Goal: Information Seeking & Learning: Learn about a topic

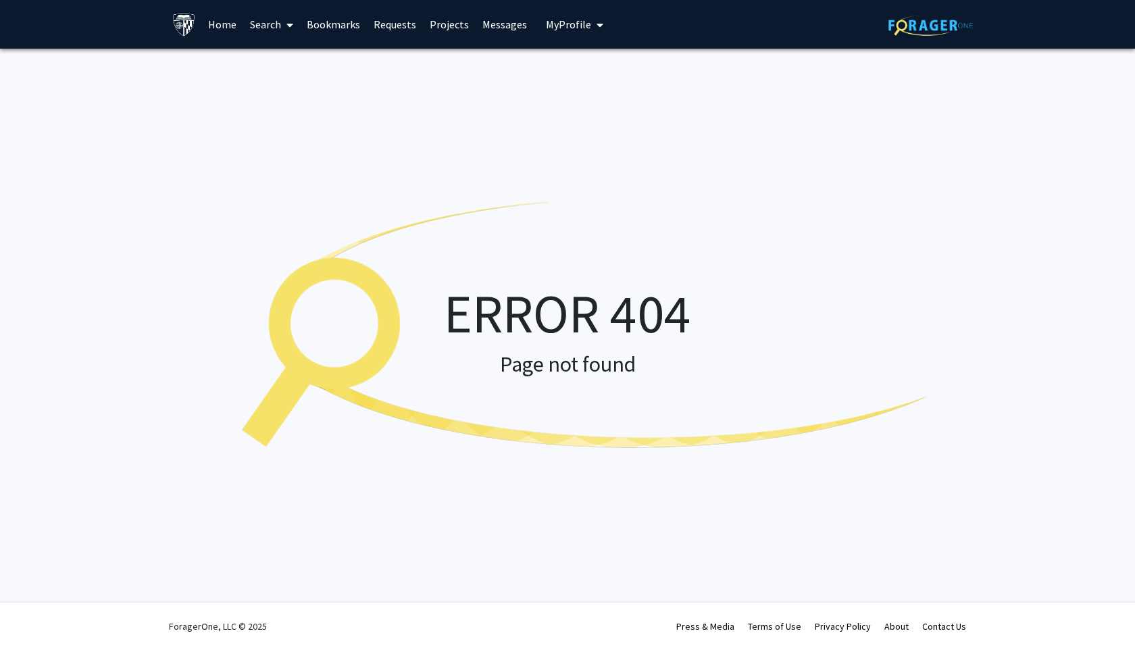
click at [940, 25] on img at bounding box center [931, 25] width 84 height 21
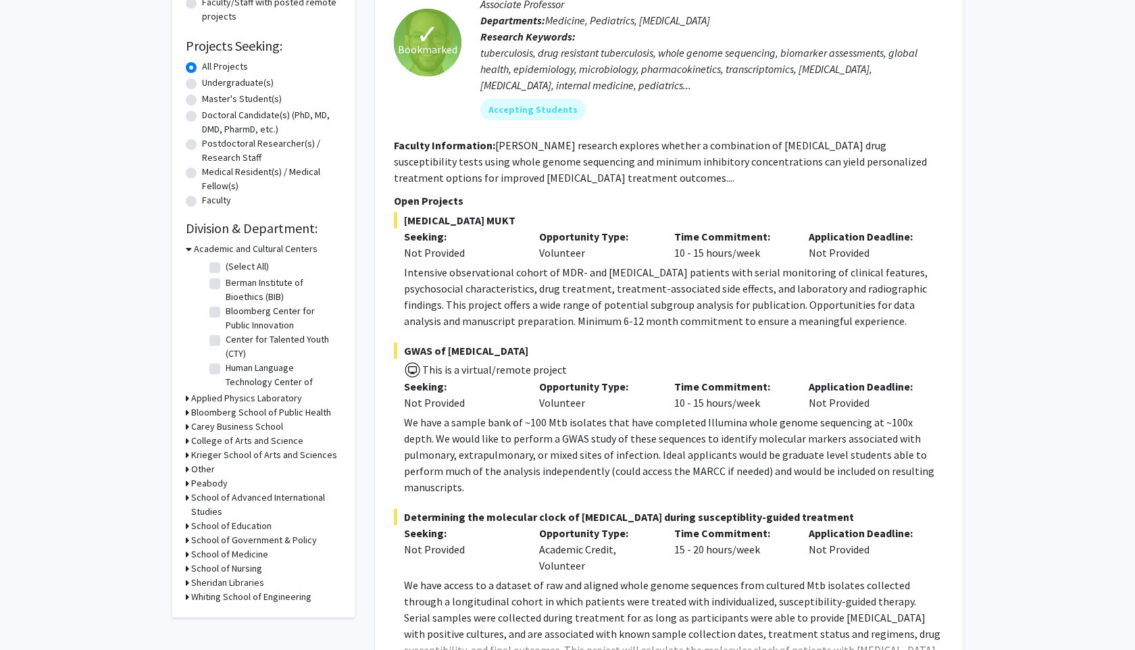
scroll to position [32, 0]
click at [225, 452] on h3 "Krieger School of Arts and Sciences" at bounding box center [264, 455] width 146 height 14
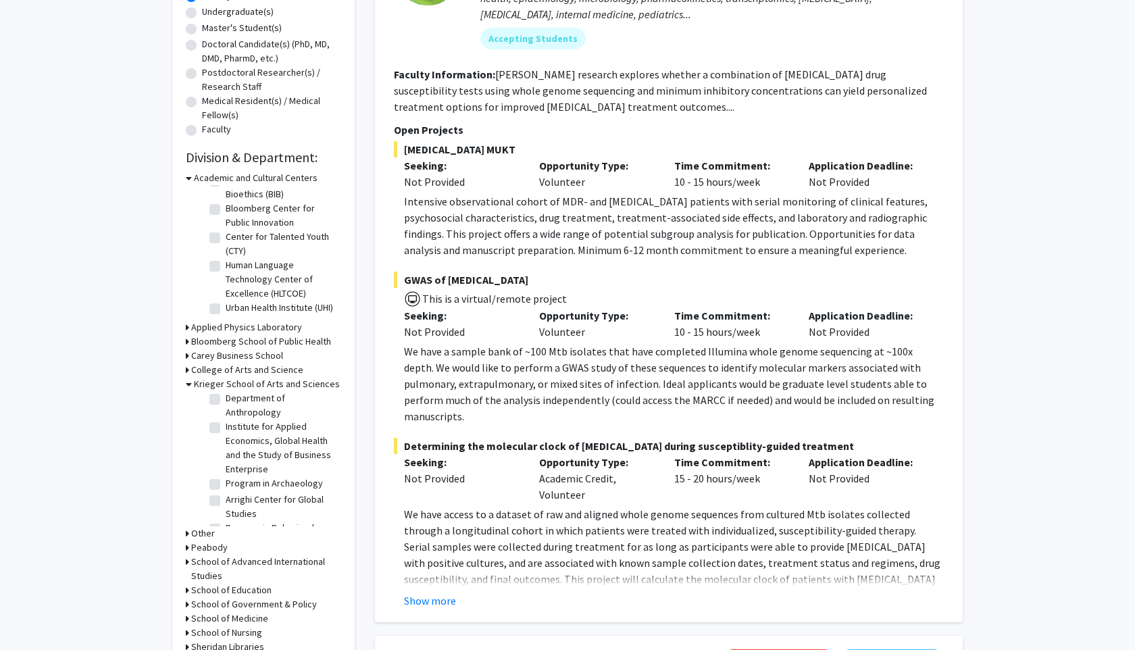
scroll to position [124, 0]
click at [233, 500] on label "Arrighi Center for Global Studies" at bounding box center [282, 503] width 112 height 28
click at [233, 498] on input "Arrighi Center for Global Studies" at bounding box center [230, 493] width 9 height 9
checkbox input "true"
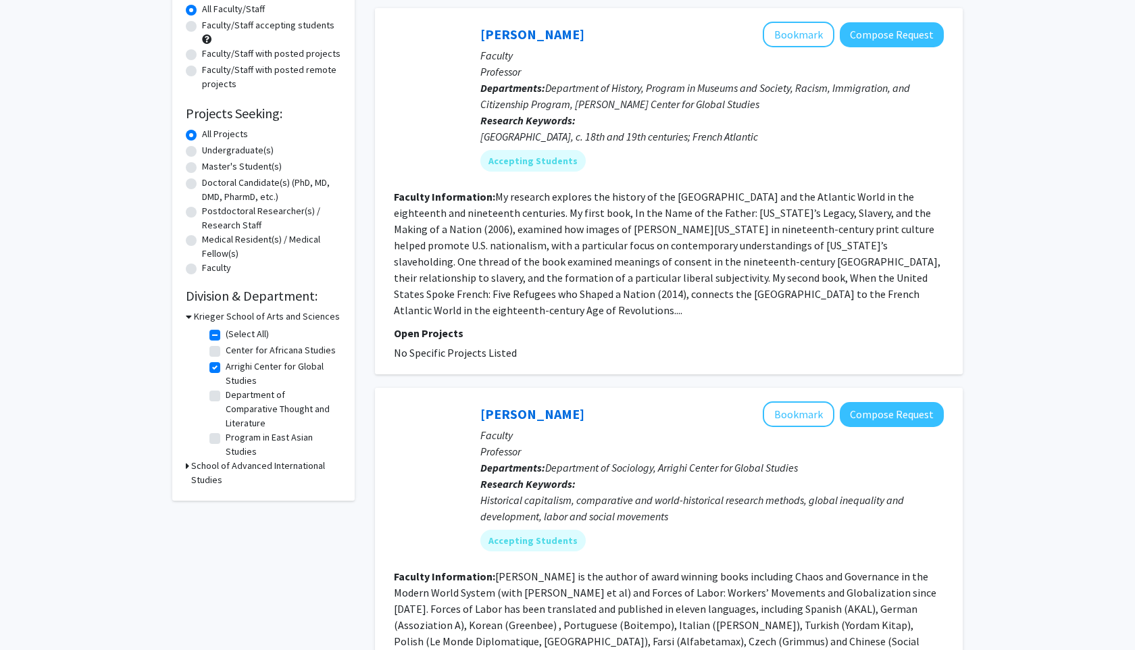
scroll to position [144, 0]
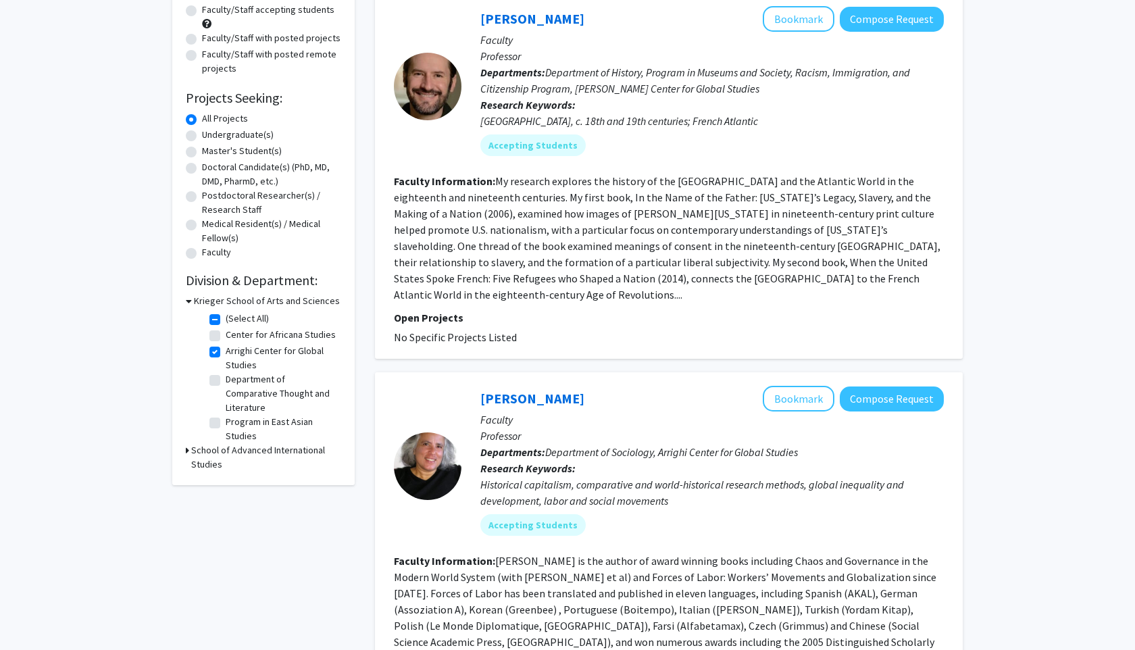
click at [211, 312] on fg-checkbox "(Select All) (Select All)" at bounding box center [273, 319] width 128 height 16
click at [226, 321] on label "(Select All)" at bounding box center [247, 318] width 43 height 14
click at [226, 320] on input "(Select All)" at bounding box center [230, 315] width 9 height 9
checkbox input "false"
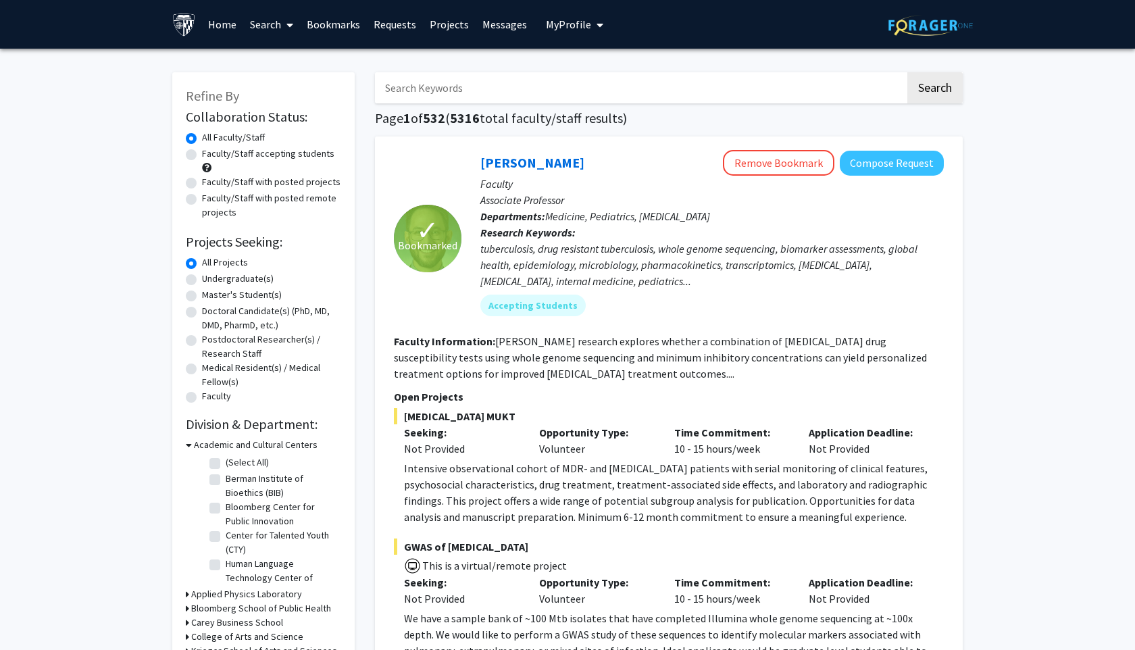
click at [243, 380] on label "Medical Resident(s) / Medical Fellow(s)" at bounding box center [271, 375] width 139 height 28
click at [211, 370] on input "Medical Resident(s) / Medical Fellow(s)" at bounding box center [206, 365] width 9 height 9
radio input "true"
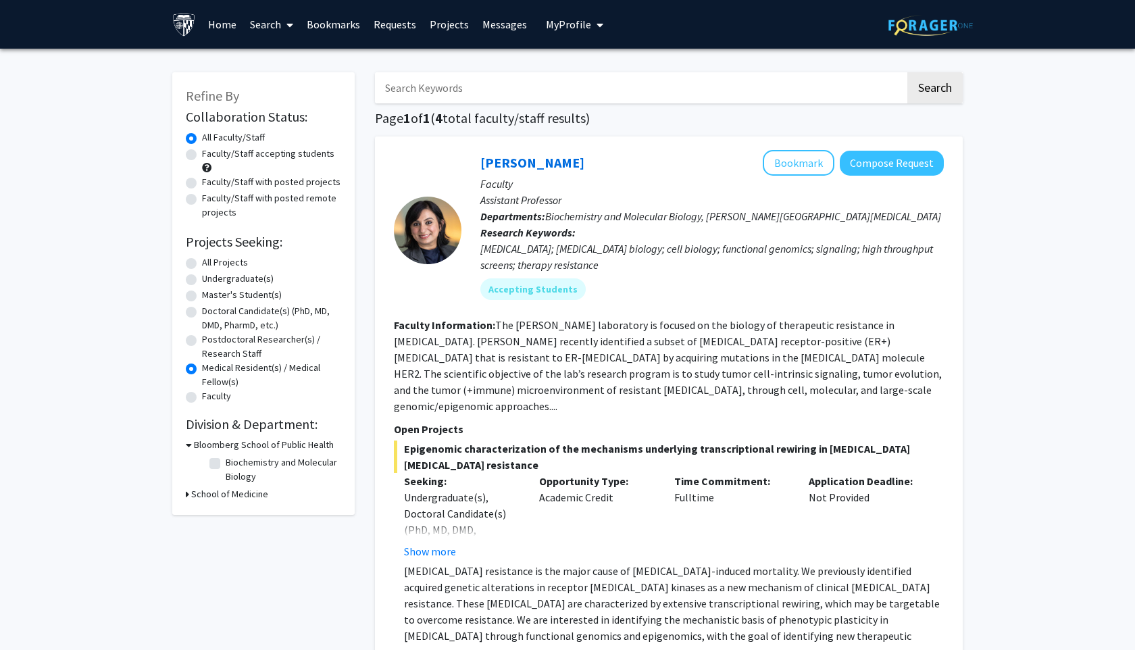
click at [226, 262] on label "All Projects" at bounding box center [225, 262] width 46 height 14
click at [211, 262] on input "All Projects" at bounding box center [206, 259] width 9 height 9
radio input "true"
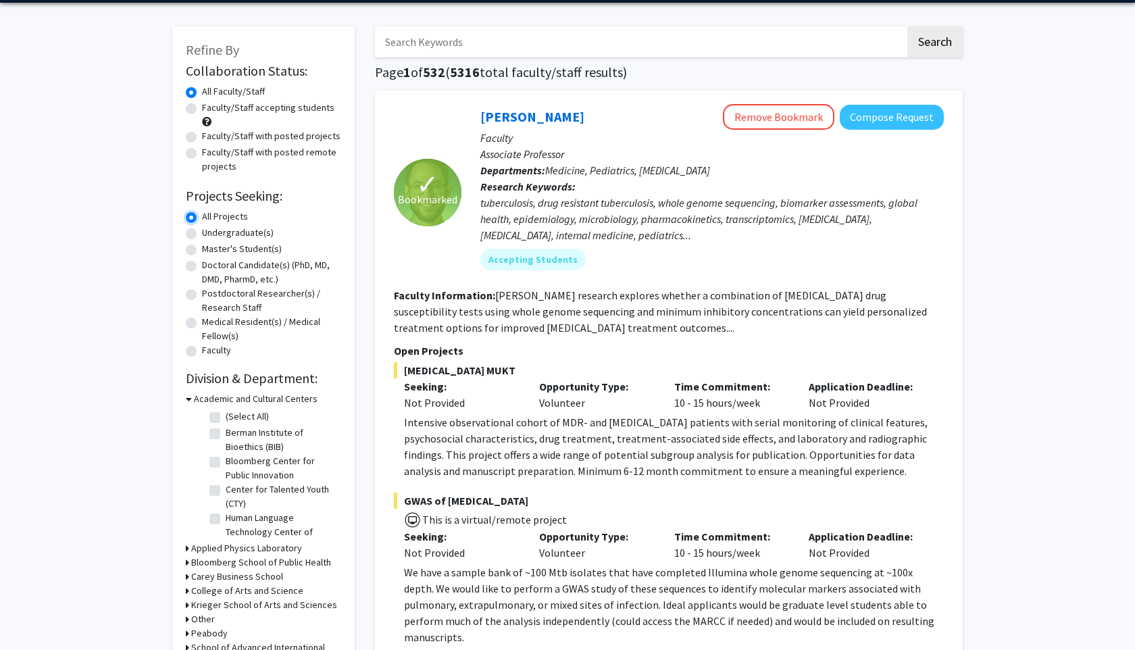
scroll to position [47, 0]
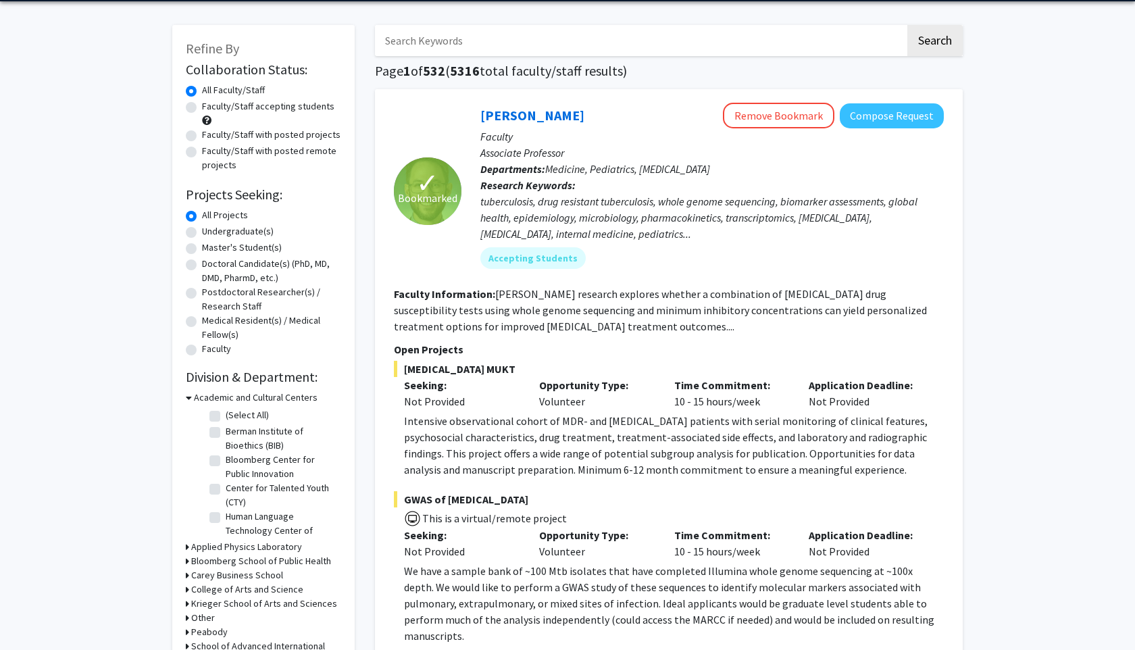
click at [205, 235] on label "Undergraduate(s)" at bounding box center [238, 231] width 72 height 14
click at [205, 233] on input "Undergraduate(s)" at bounding box center [206, 228] width 9 height 9
radio input "true"
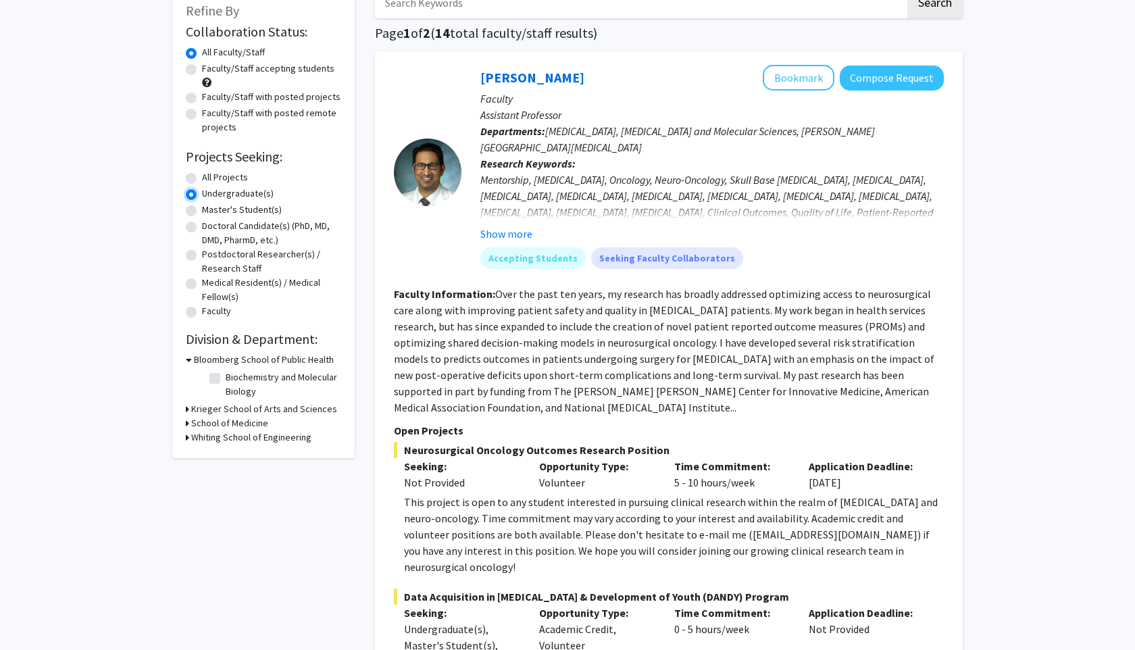
scroll to position [94, 0]
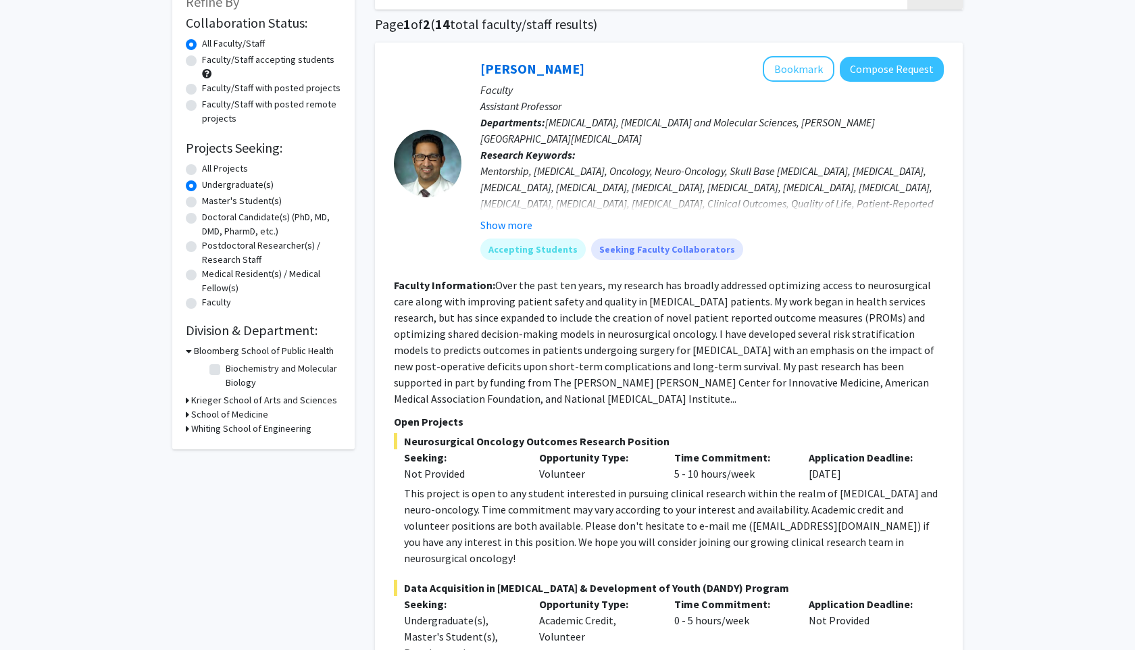
click at [192, 412] on h3 "School of Medicine" at bounding box center [229, 414] width 77 height 14
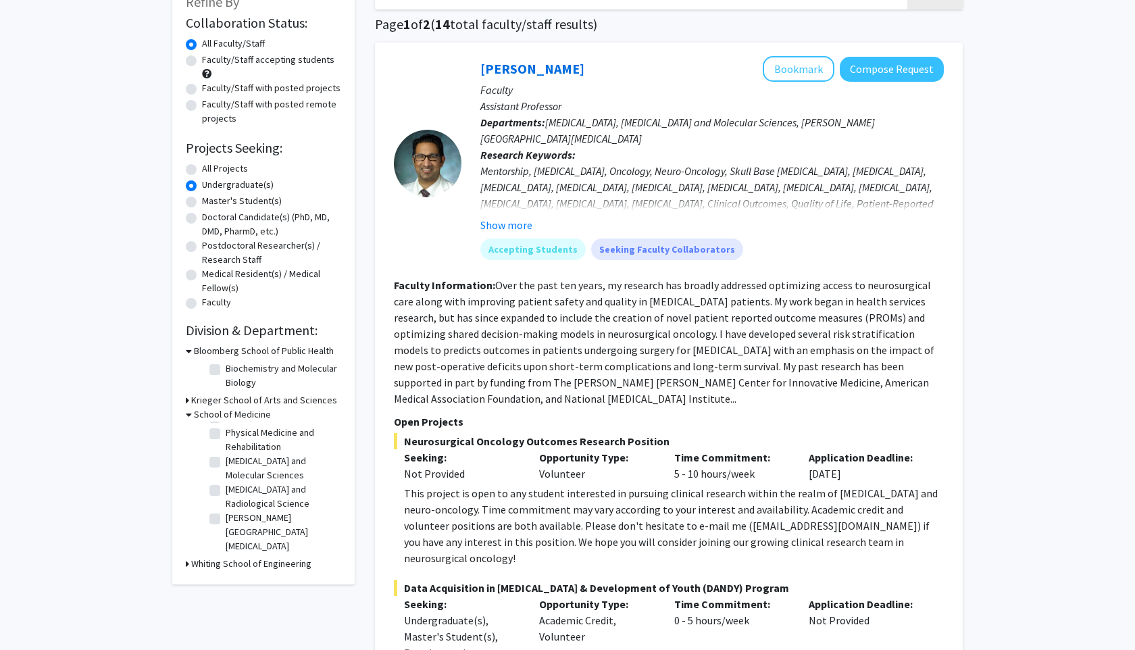
scroll to position [0, 0]
click at [226, 466] on label "[MEDICAL_DATA]" at bounding box center [258, 464] width 64 height 14
click at [226, 466] on input "[MEDICAL_DATA]" at bounding box center [230, 461] width 9 height 9
checkbox input "true"
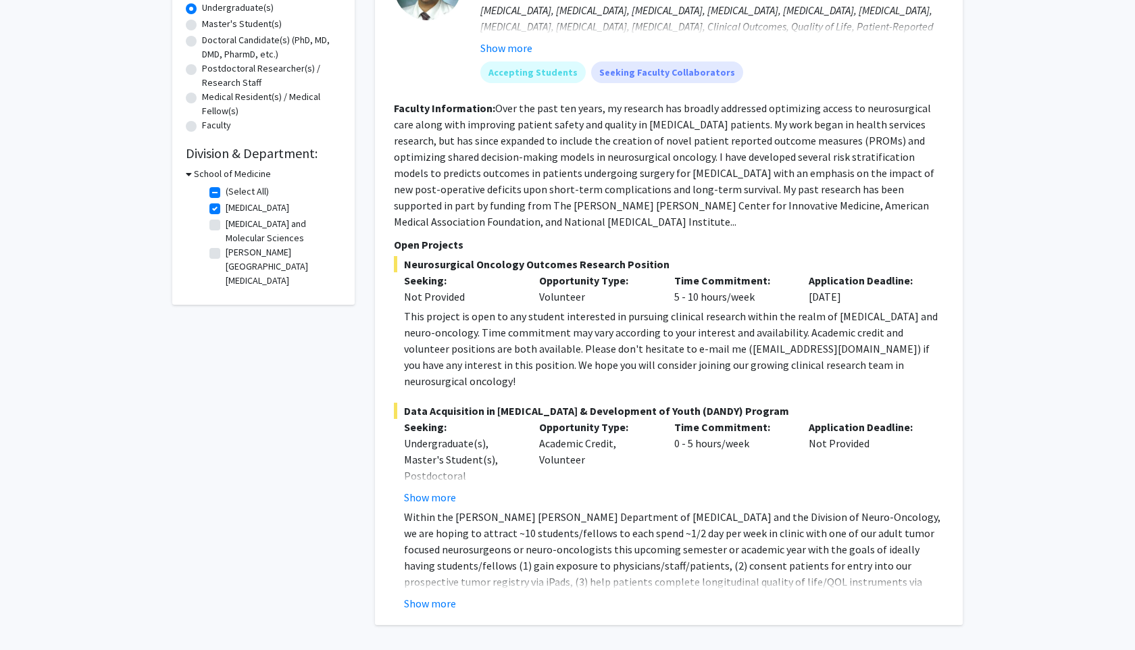
scroll to position [276, 0]
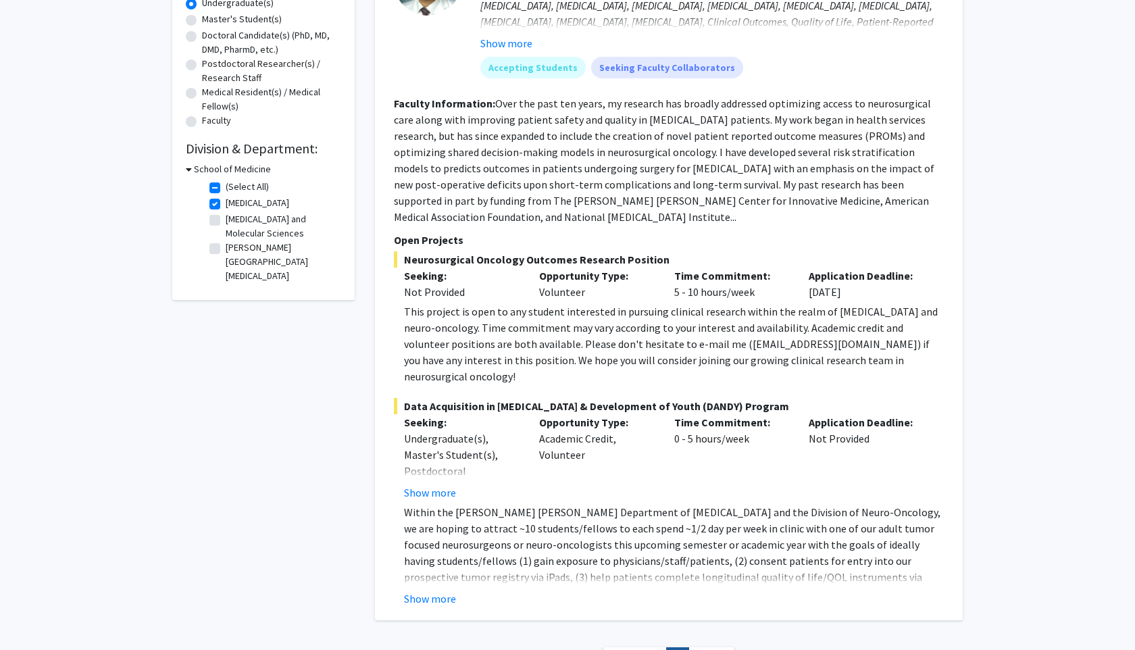
click at [481, 398] on span "Data Acquisition in [MEDICAL_DATA] & Development of Youth (DANDY) Program" at bounding box center [669, 406] width 550 height 16
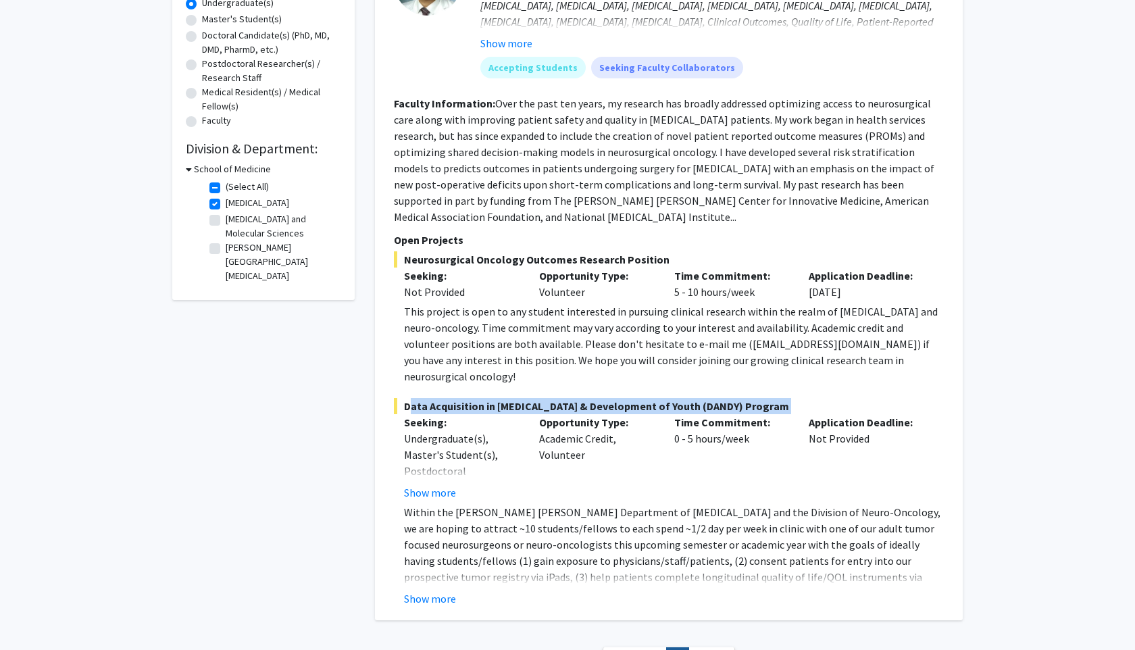
click at [481, 398] on span "Data Acquisition in [MEDICAL_DATA] & Development of Youth (DANDY) Program" at bounding box center [669, 406] width 550 height 16
copy span "Data Acquisition in [MEDICAL_DATA] & Development of Youth (DANDY) Program"
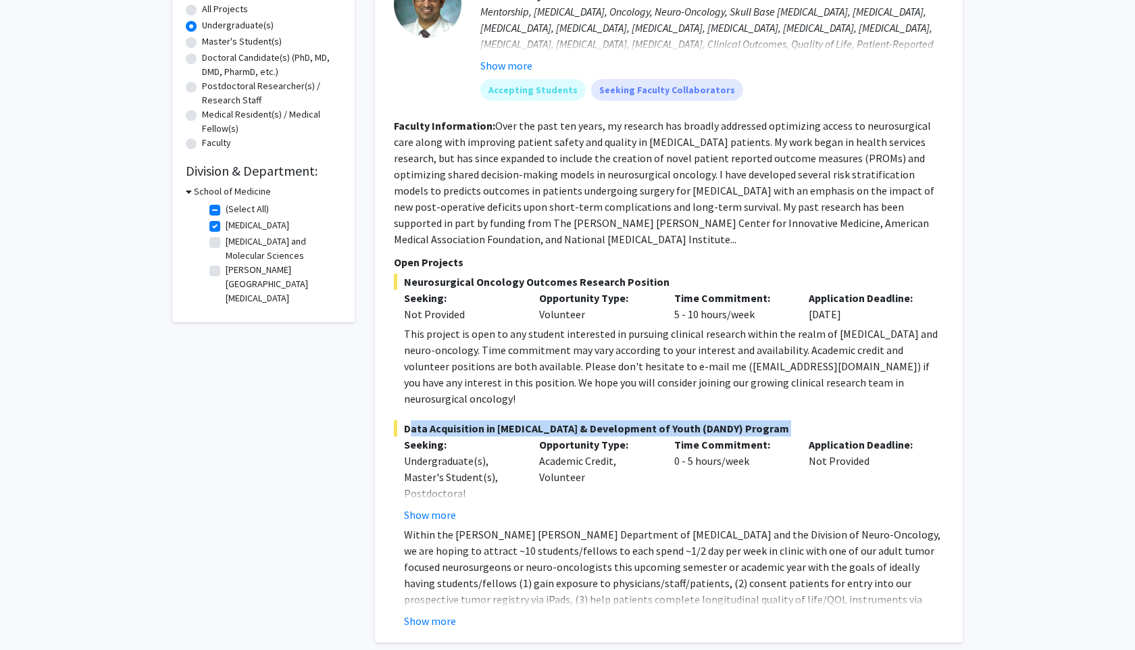
scroll to position [269, 0]
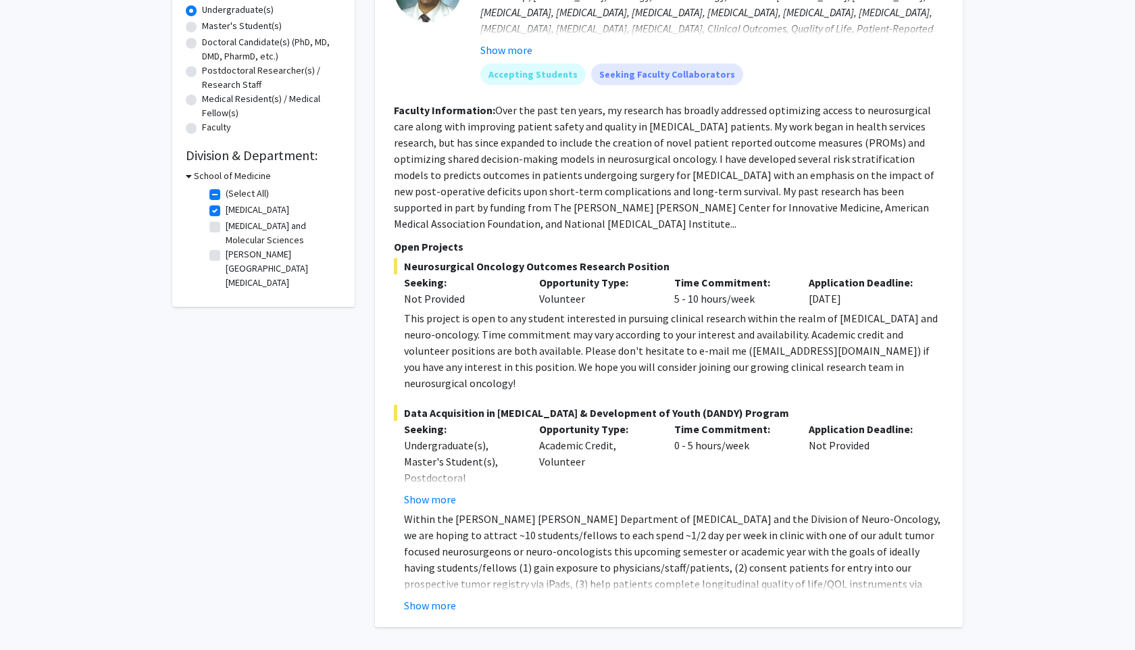
click at [226, 211] on label "[MEDICAL_DATA]" at bounding box center [258, 210] width 64 height 14
click at [226, 211] on input "[MEDICAL_DATA]" at bounding box center [230, 207] width 9 height 9
checkbox input "false"
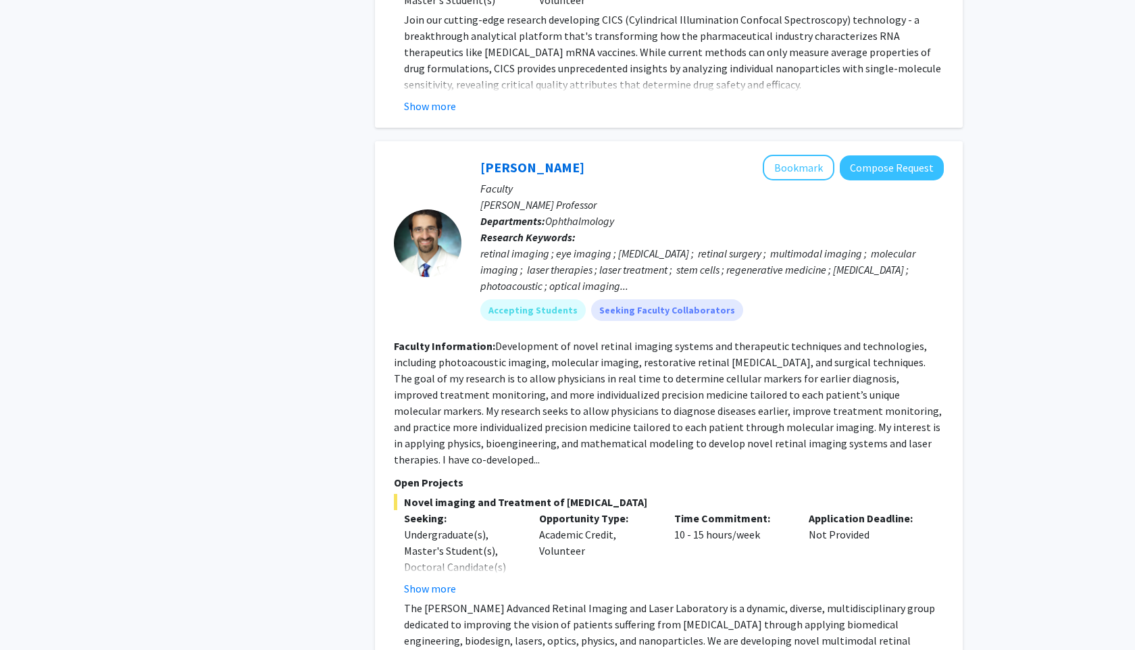
scroll to position [5732, 0]
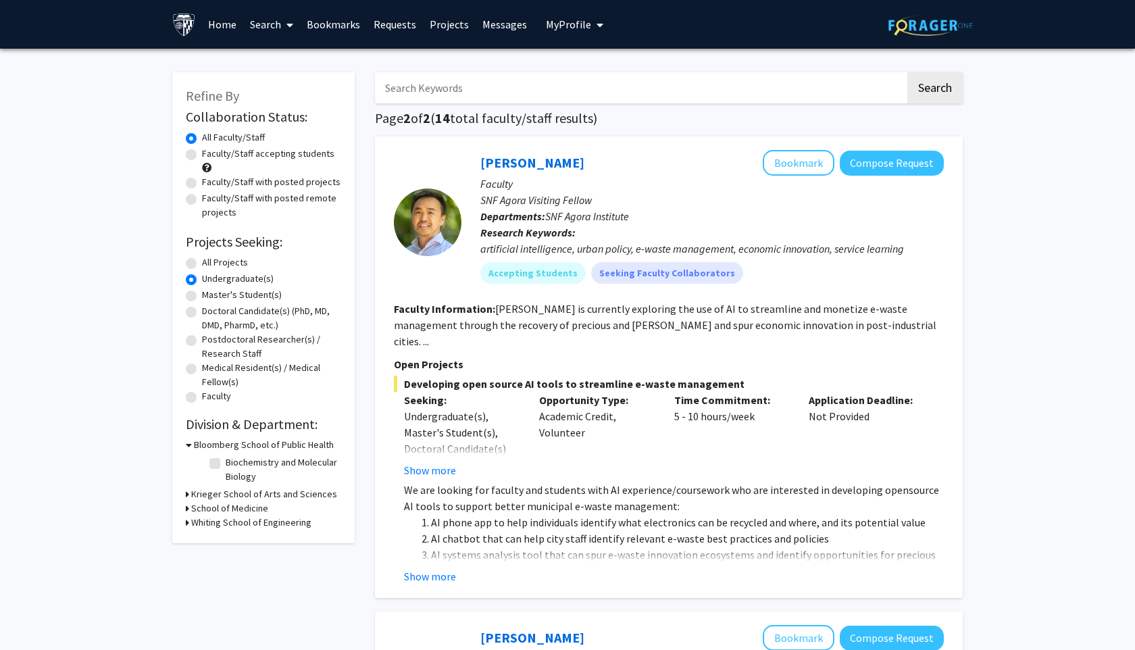
click at [202, 262] on label "All Projects" at bounding box center [225, 262] width 46 height 14
click at [202, 262] on input "All Projects" at bounding box center [206, 259] width 9 height 9
radio input "true"
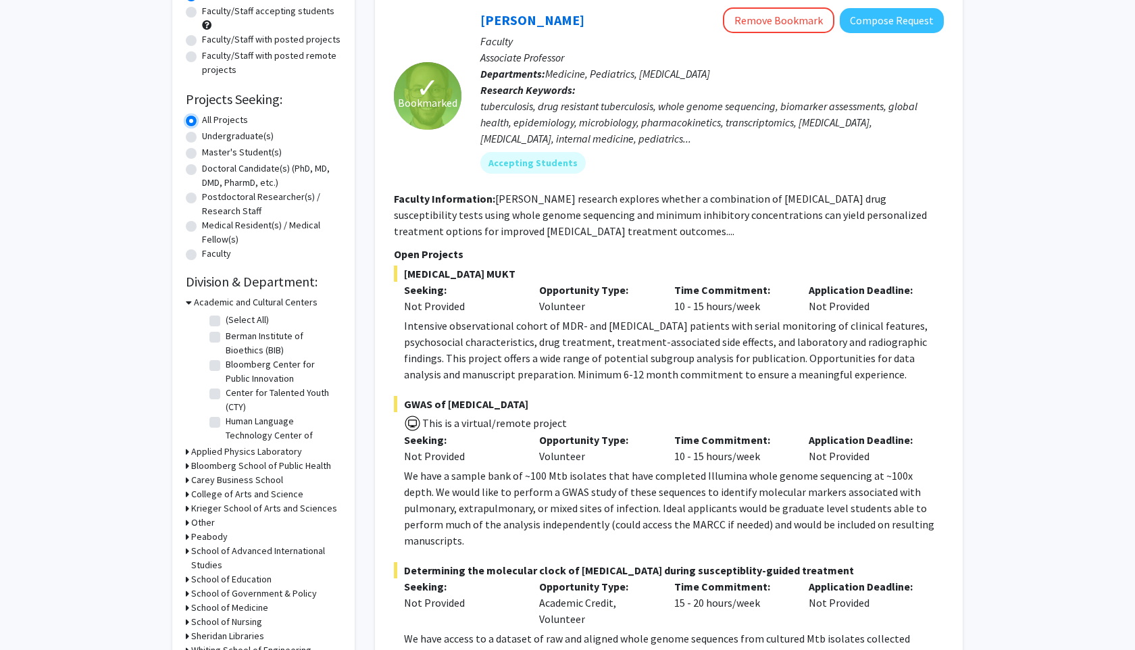
scroll to position [32, 0]
click at [189, 300] on icon at bounding box center [189, 302] width 6 height 14
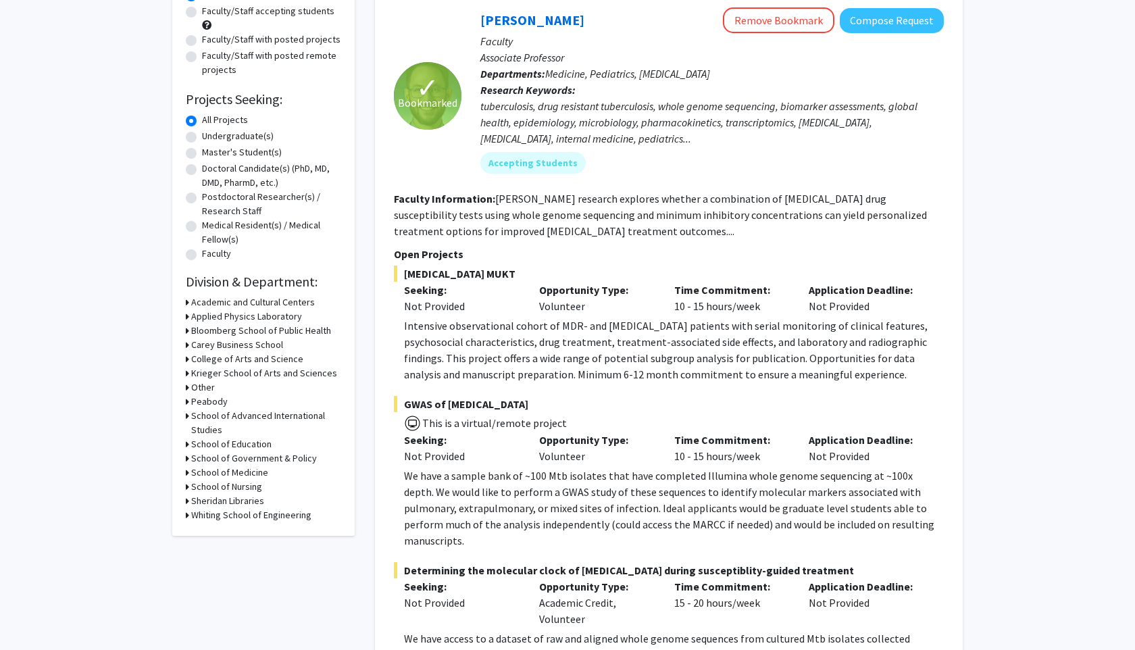
click at [189, 473] on icon at bounding box center [187, 473] width 3 height 14
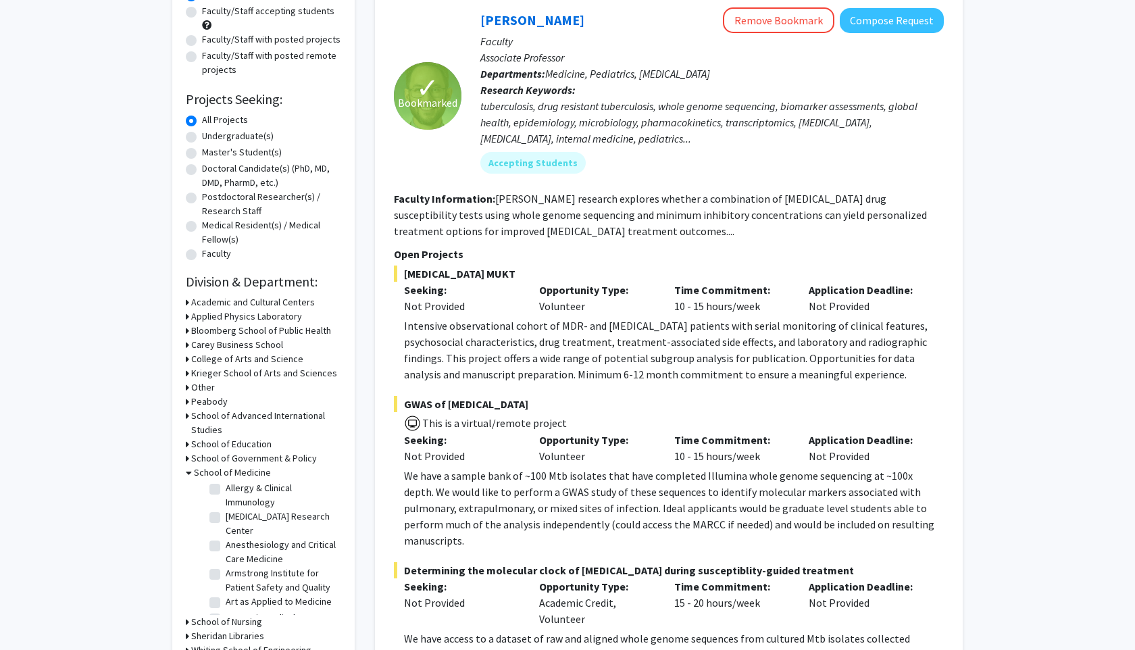
scroll to position [10, 0]
click at [226, 536] on label "[MEDICAL_DATA] Research Center" at bounding box center [282, 548] width 112 height 28
click at [226, 536] on input "[MEDICAL_DATA] Research Center" at bounding box center [230, 538] width 9 height 9
checkbox input "true"
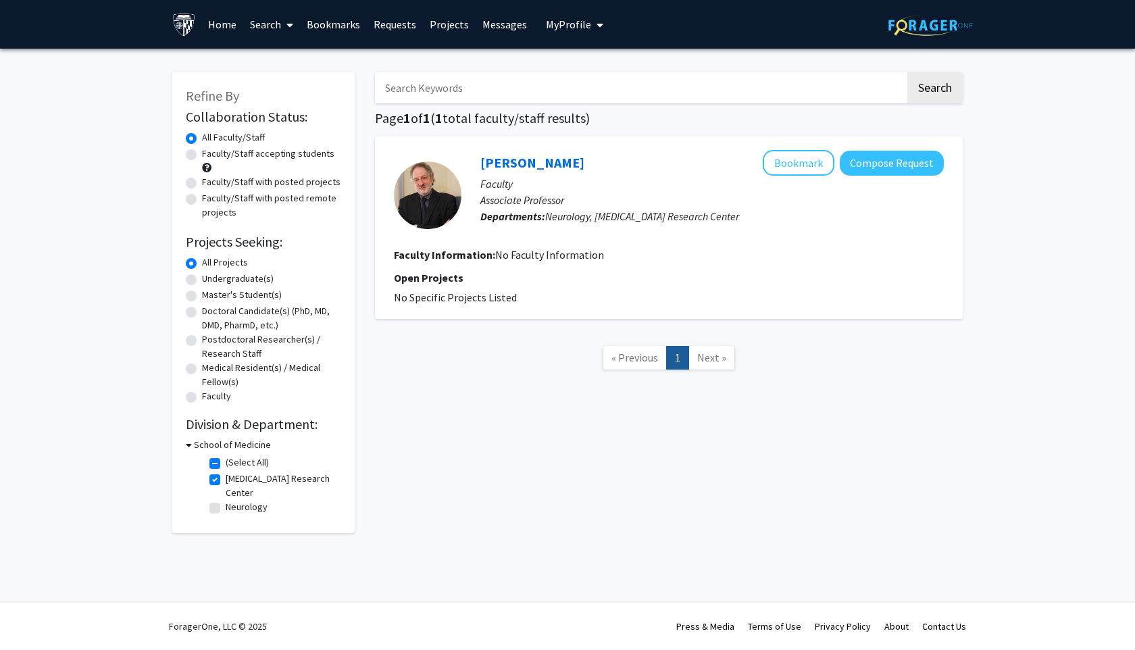
click at [226, 510] on label "Neurology" at bounding box center [247, 507] width 42 height 14
click at [226, 509] on input "Neurology" at bounding box center [230, 504] width 9 height 9
checkbox input "true"
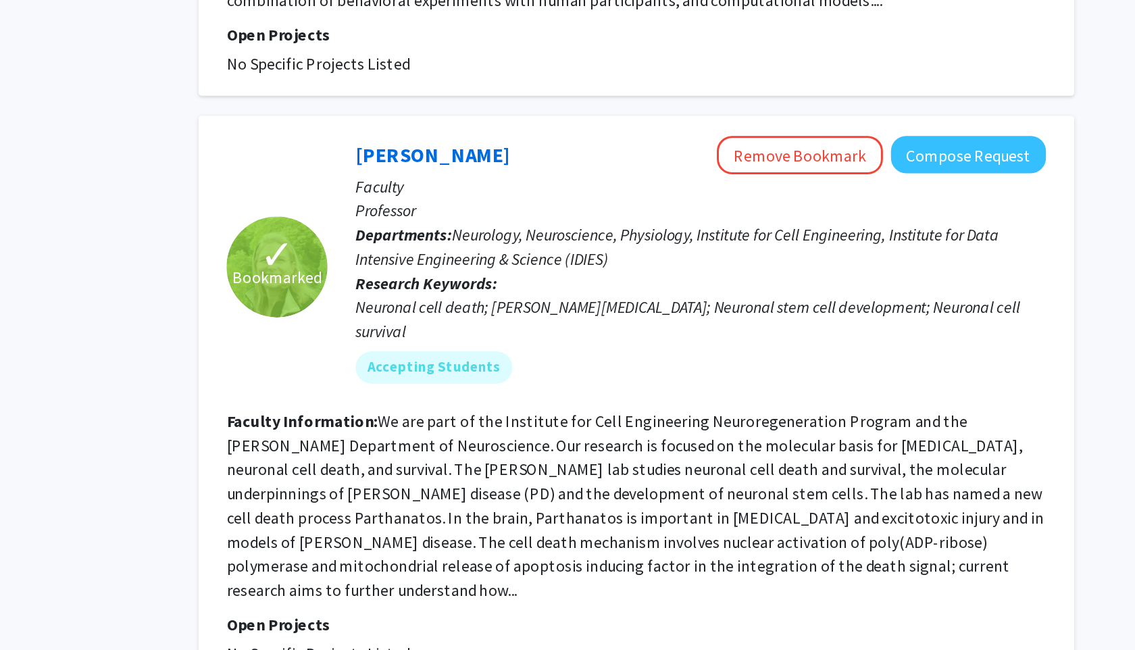
scroll to position [1826, 0]
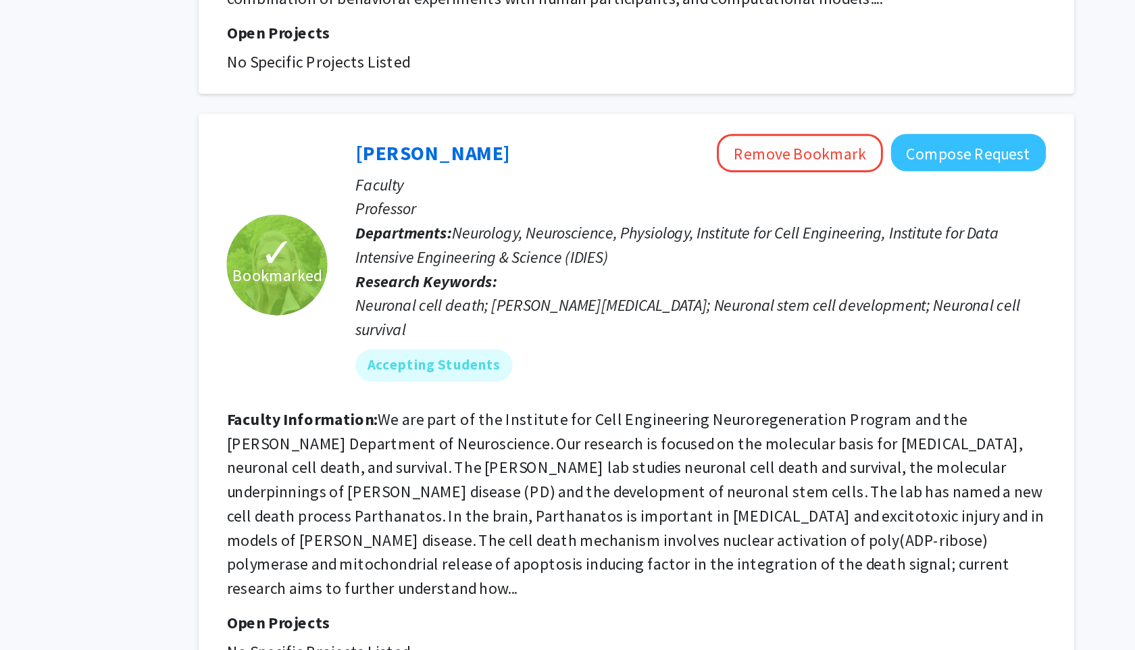
click at [422, 390] on span "Bookmarked" at bounding box center [427, 398] width 59 height 16
click at [439, 390] on span "Bookmarked" at bounding box center [427, 398] width 59 height 16
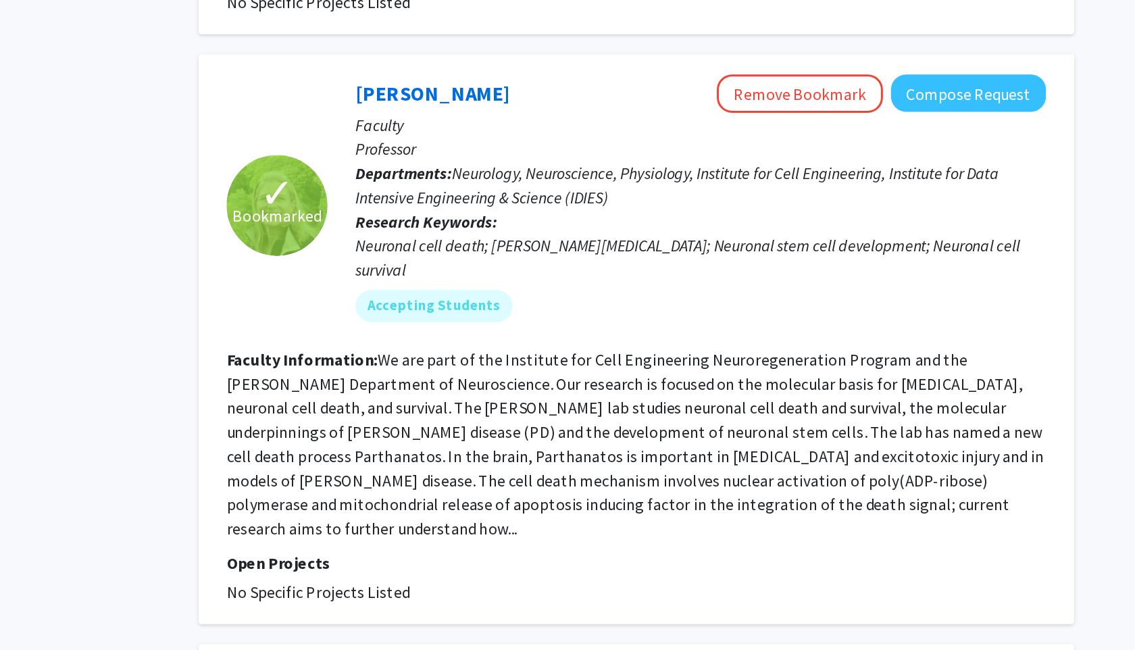
scroll to position [1874, 0]
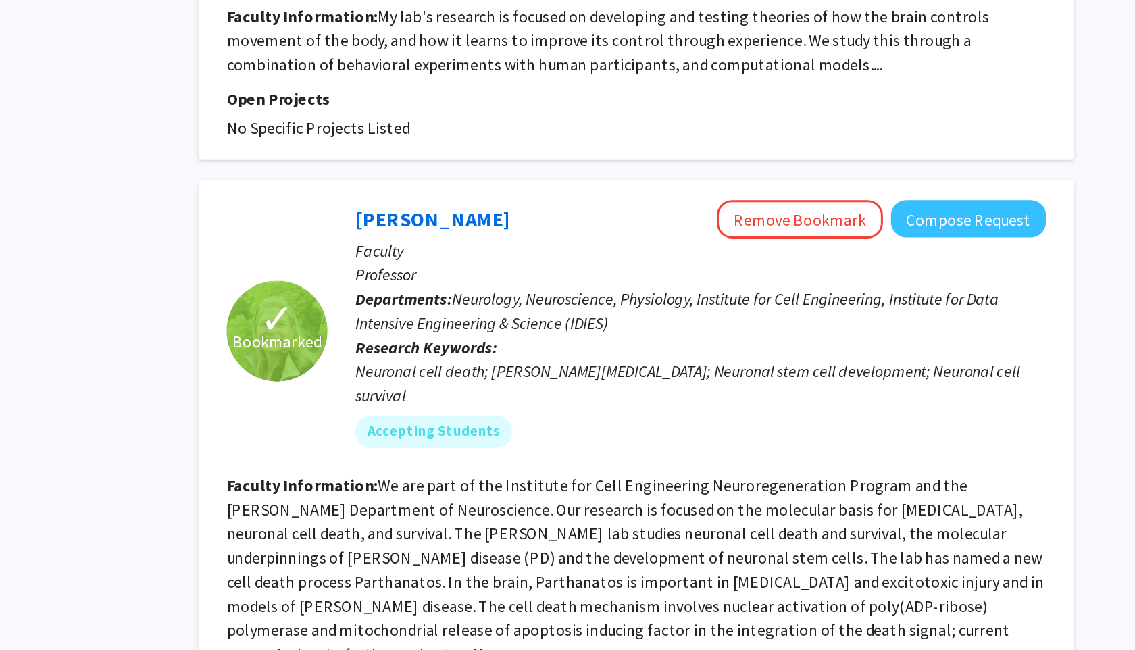
click at [803, 313] on p "Departments: Neurology, Neuroscience, Physiology, Institute for Cell Engineerin…" at bounding box center [712, 329] width 464 height 32
click at [529, 259] on link "[PERSON_NAME]" at bounding box center [532, 267] width 104 height 17
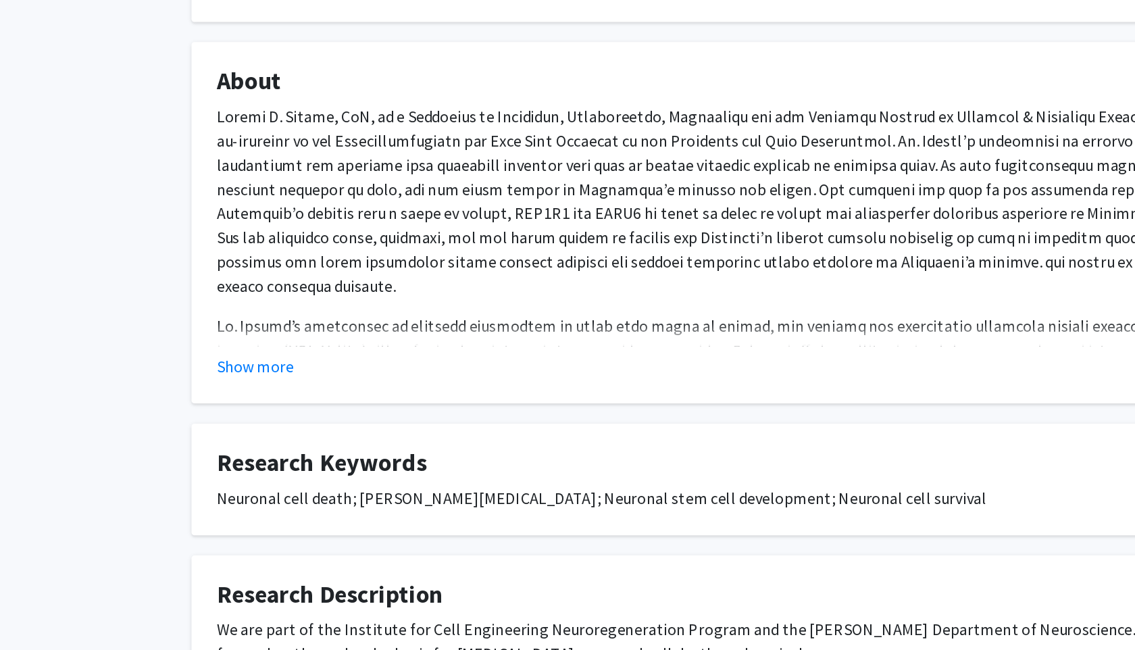
scroll to position [49, 0]
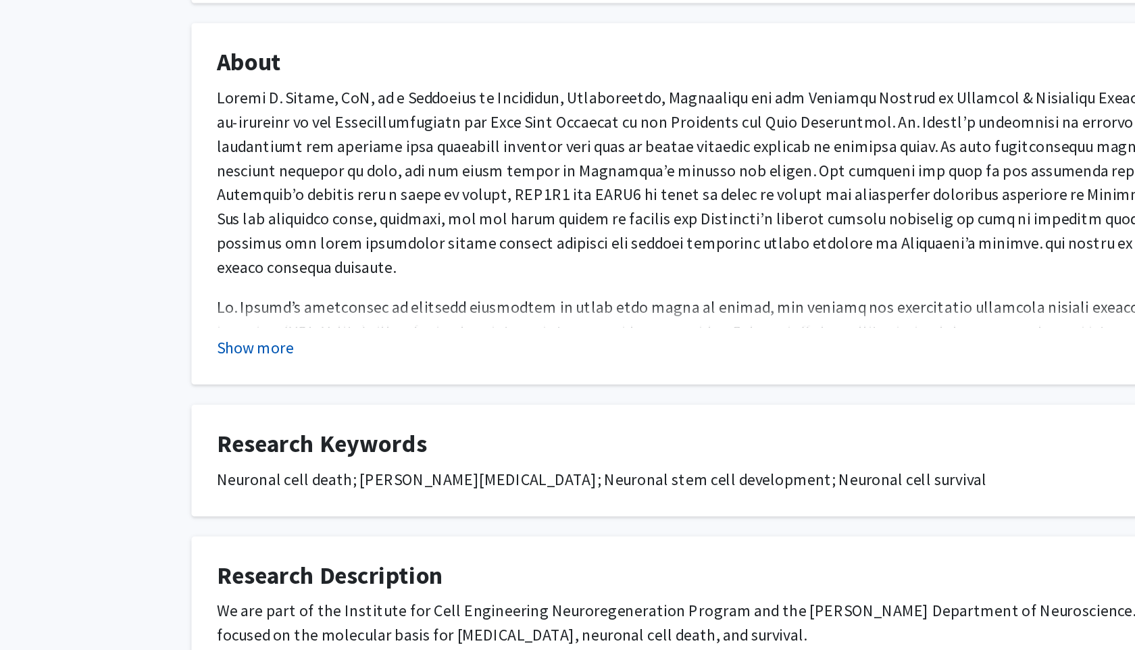
click at [244, 453] on button "Show more" at bounding box center [249, 447] width 52 height 16
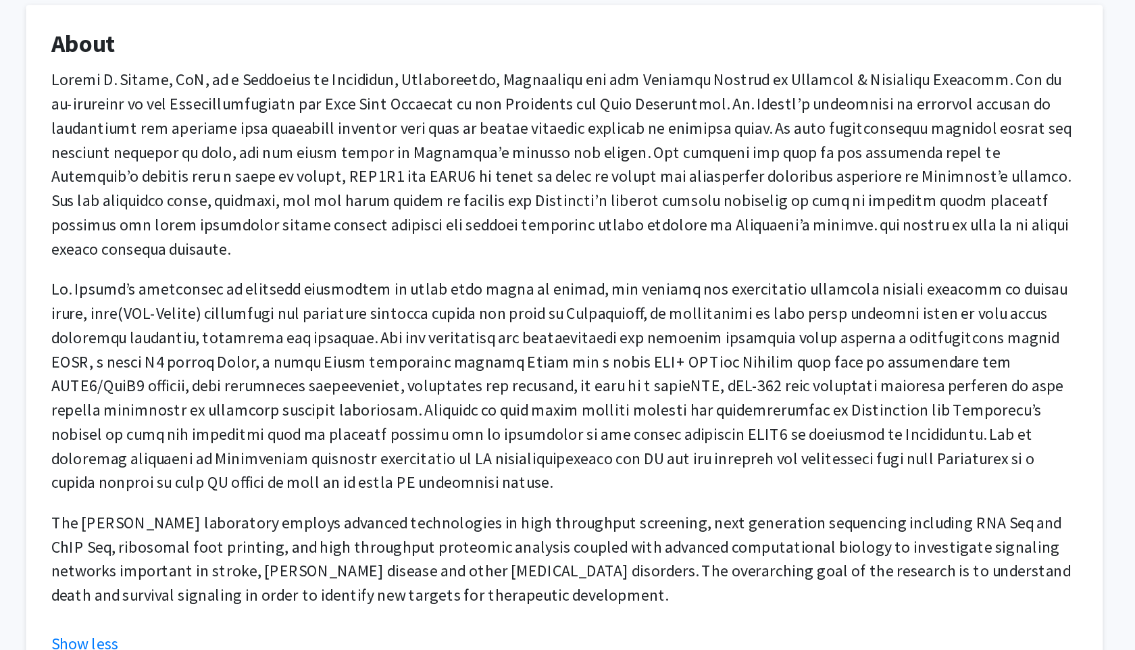
scroll to position [61, 0]
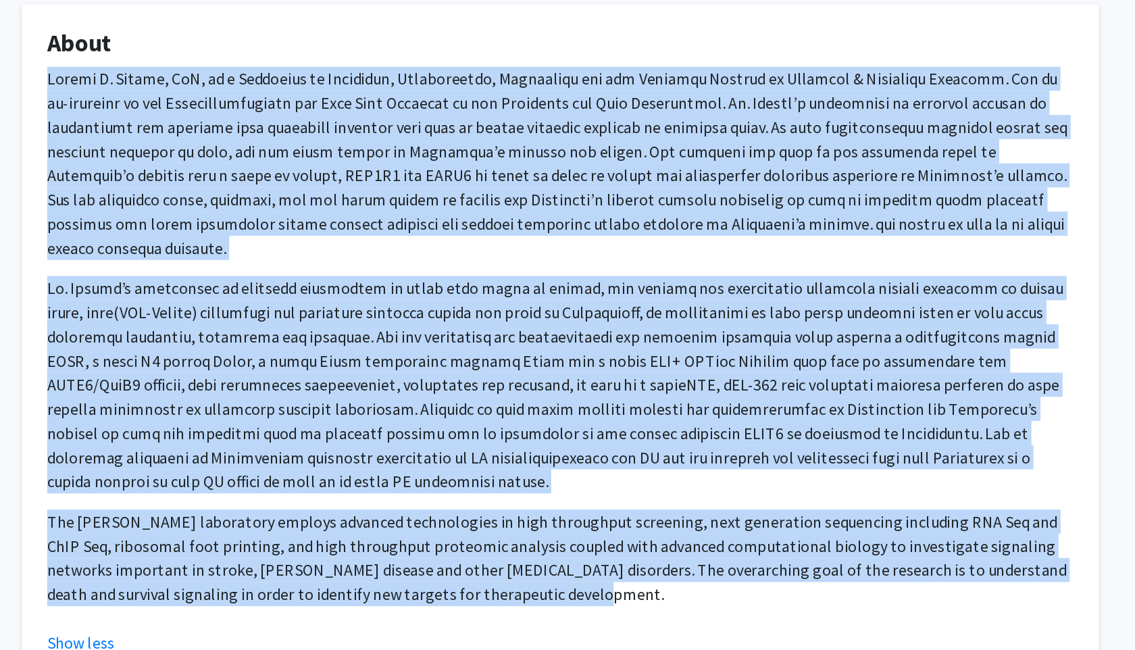
drag, startPoint x: 560, startPoint y: 598, endPoint x: 215, endPoint y: 268, distance: 477.9
click at [218, 267] on fg-card "About The [PERSON_NAME] laboratory employs advanced technologies in high throug…" at bounding box center [567, 442] width 723 height 453
copy div "Loremi D. Sitame, CoN, ad e Seddoeius te Incididun, Utlaboreetdo, Magnaaliqu en…"
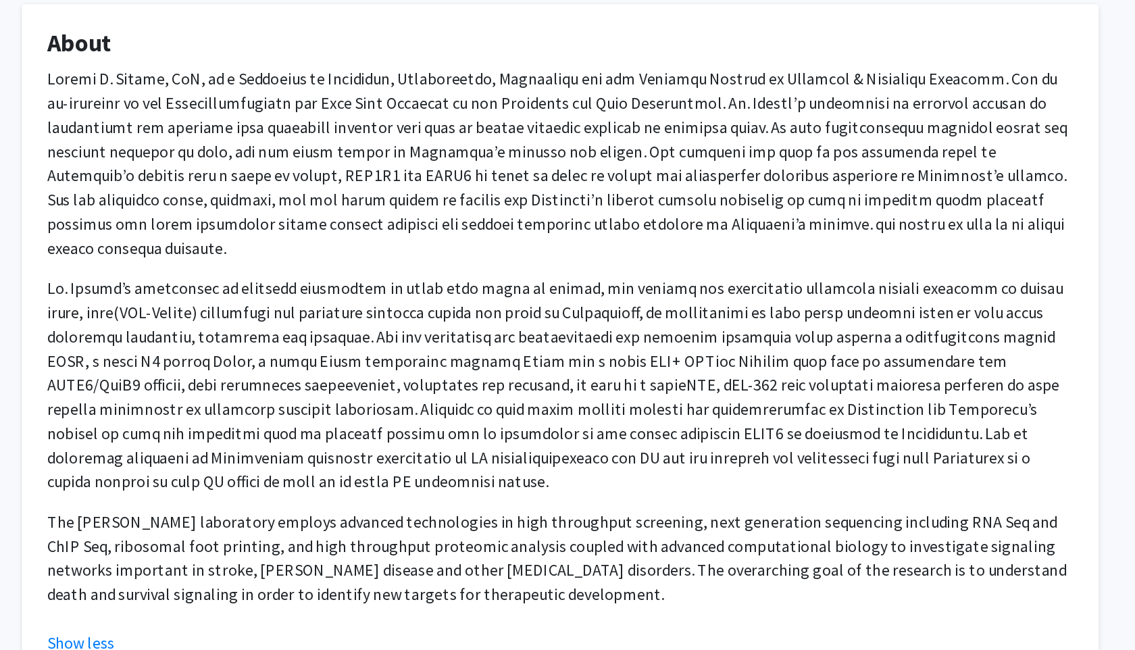
click at [597, 332] on p at bounding box center [567, 323] width 689 height 130
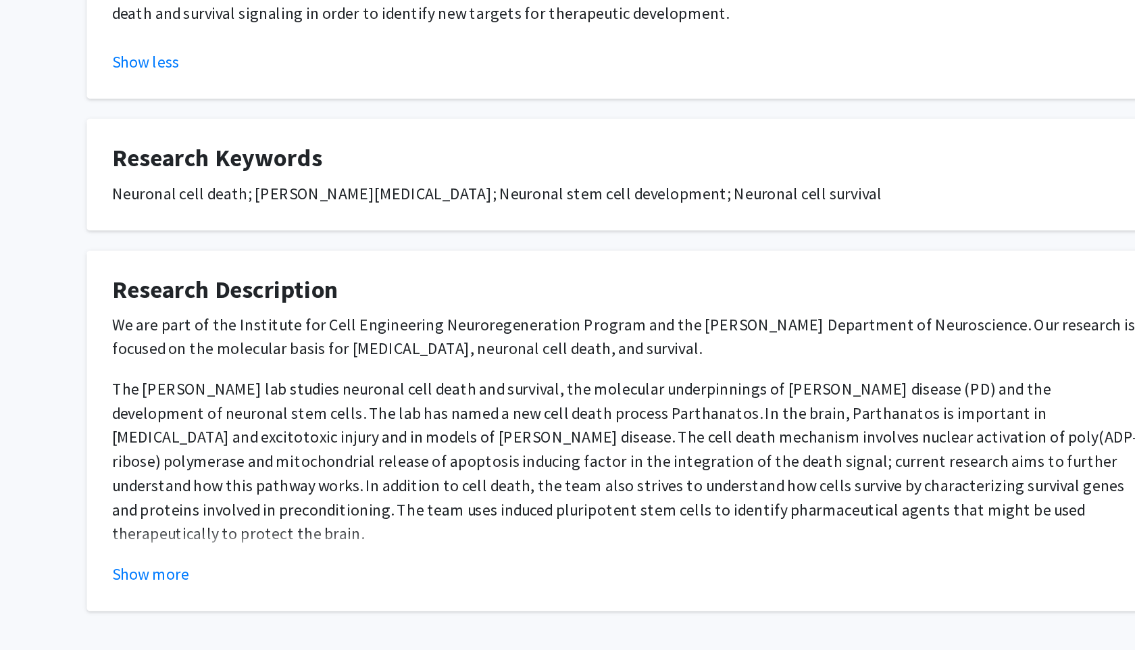
scroll to position [493, 0]
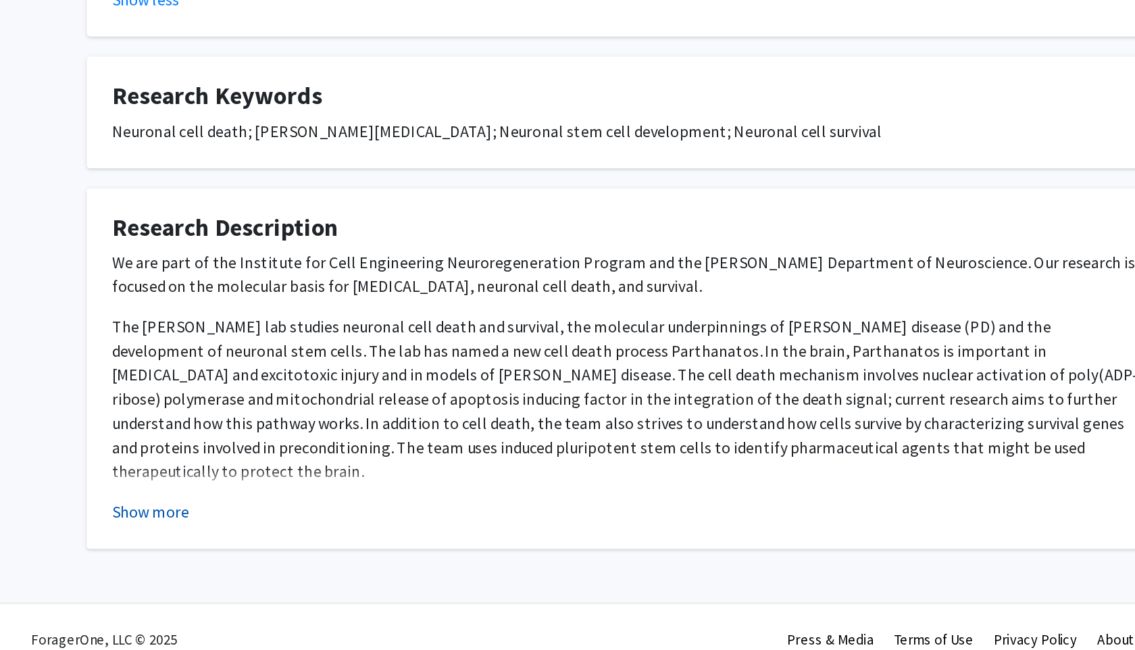
click at [253, 549] on button "Show more" at bounding box center [249, 557] width 52 height 16
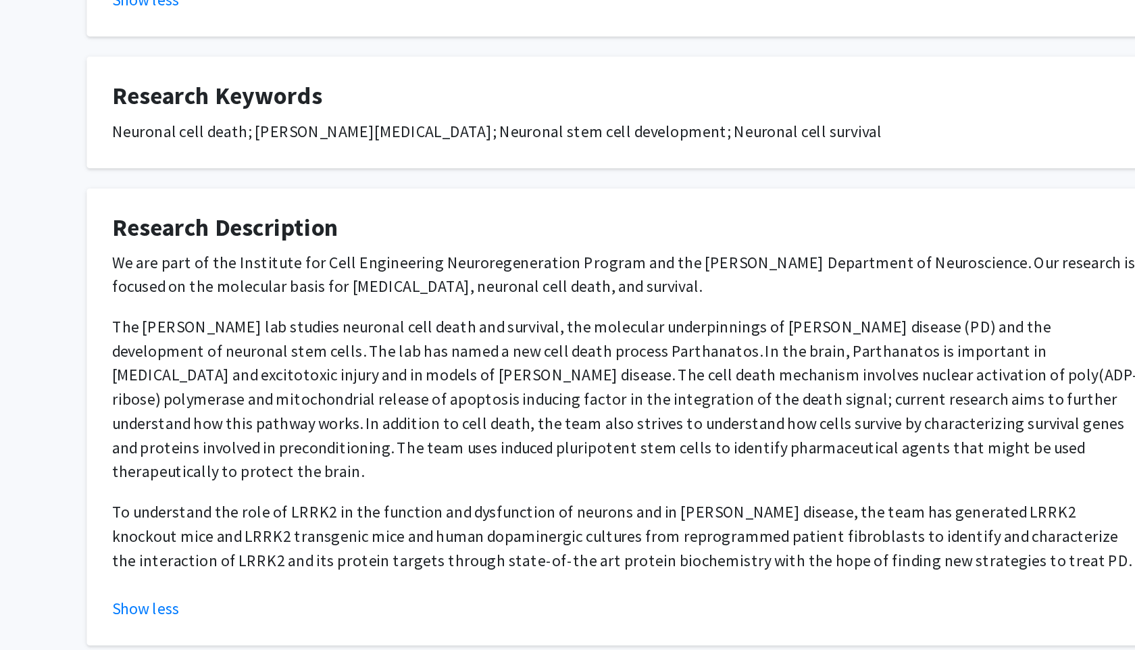
scroll to position [542, 0]
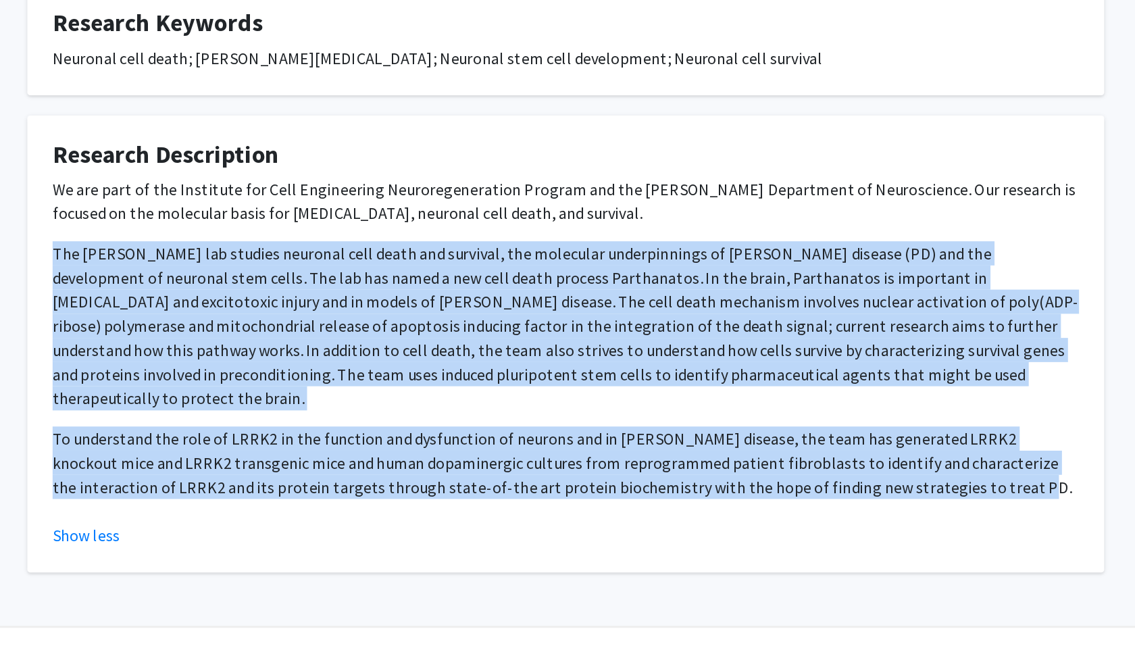
drag, startPoint x: 758, startPoint y: 510, endPoint x: 223, endPoint y: 359, distance: 556.1
click at [223, 359] on div "We are part of the Institute for Cell Engineering Neuroregeneration Program and…" at bounding box center [567, 440] width 689 height 216
copy div "Lor Ipsumd sit ametcon adipisci elit seddo eiu temporin, utl etdolorem aliquaen…"
